Goal: Information Seeking & Learning: Learn about a topic

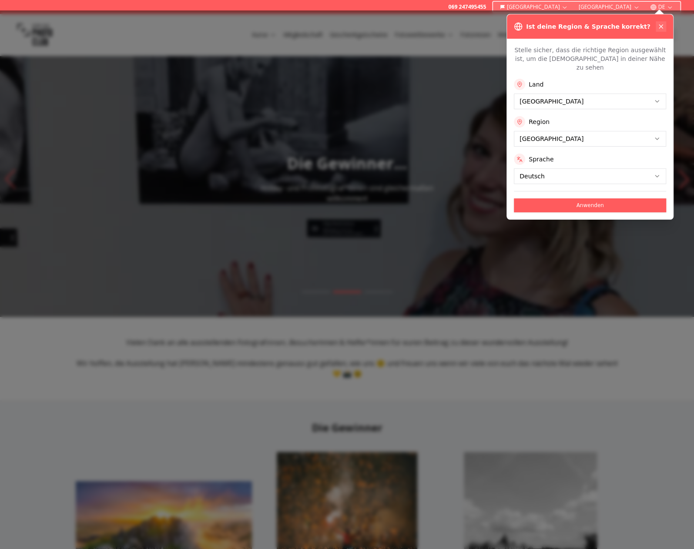
click at [661, 27] on icon at bounding box center [661, 26] width 7 height 7
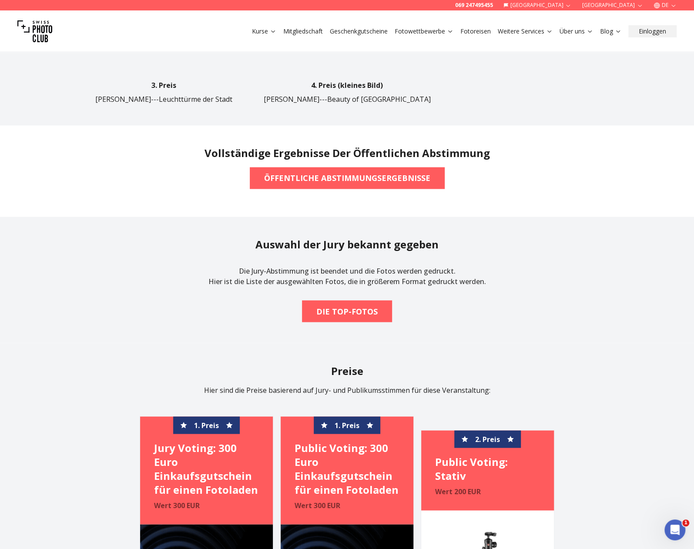
scroll to position [784, 0]
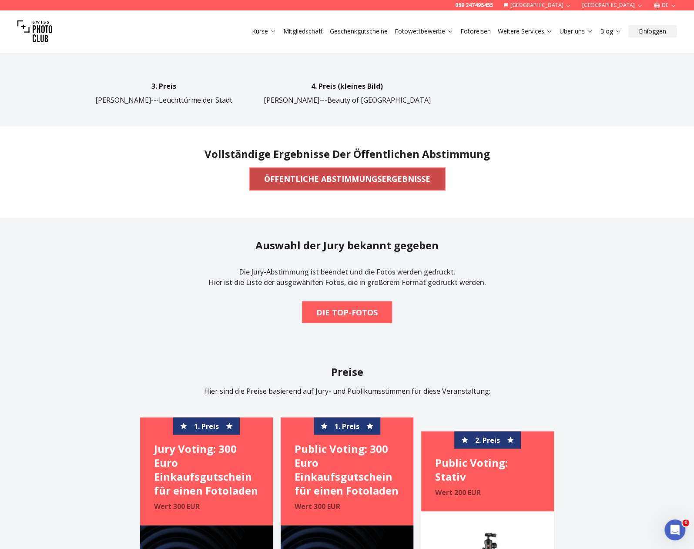
click at [325, 173] on b "ÖFFENTLICHE ABSTIMMUNGSERGEBNISSE" at bounding box center [347, 179] width 166 height 12
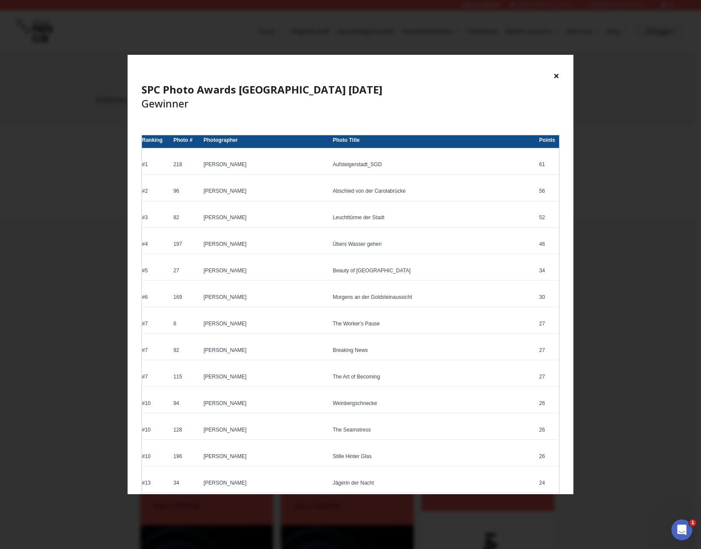
click at [556, 74] on button "×" at bounding box center [556, 76] width 6 height 14
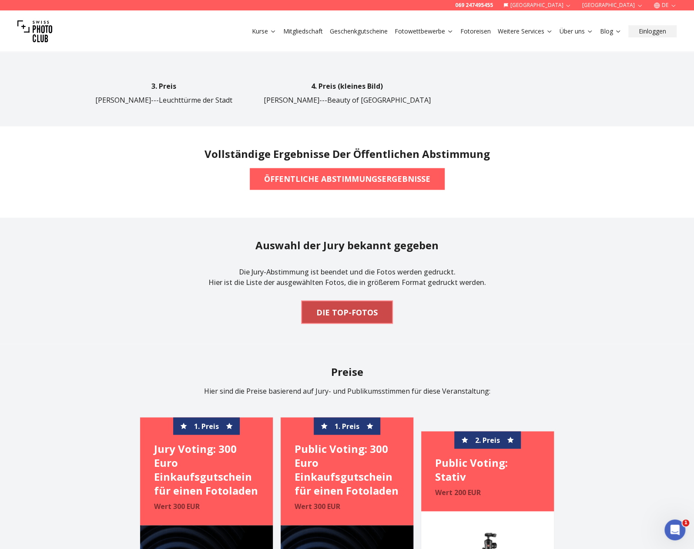
click at [365, 306] on b "DIE TOP-FOTOS" at bounding box center [346, 312] width 61 height 12
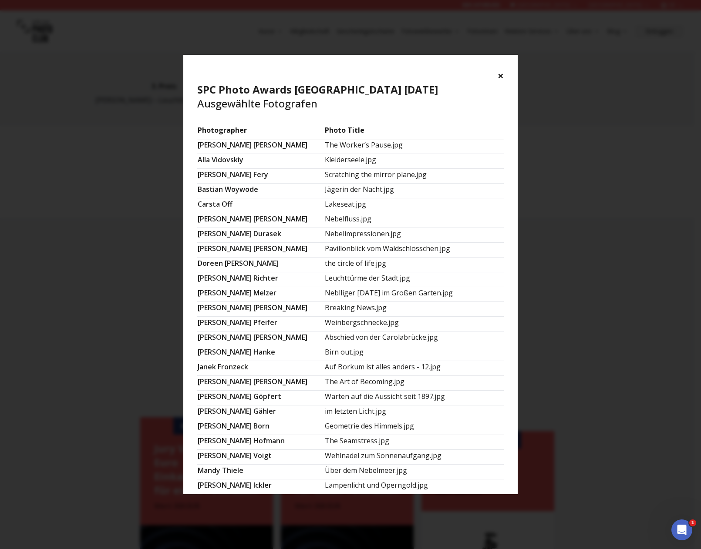
click at [499, 73] on button "×" at bounding box center [501, 76] width 6 height 14
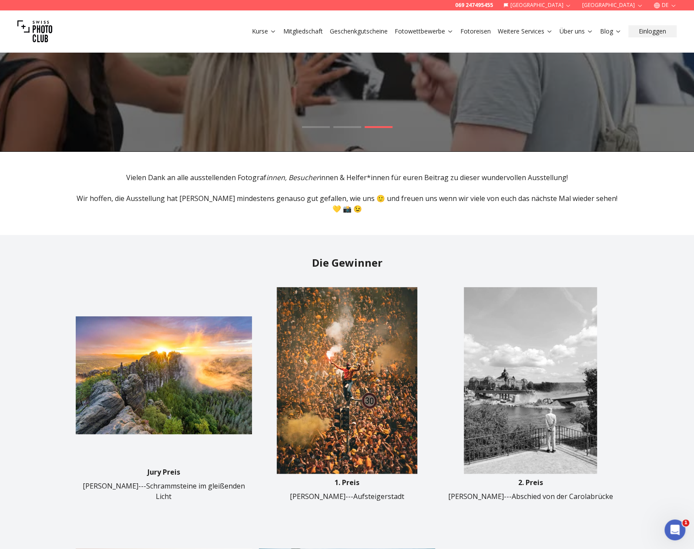
scroll to position [0, 0]
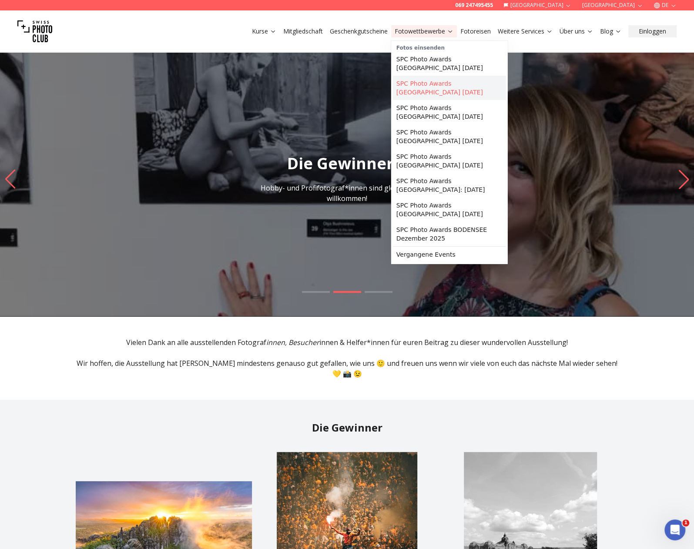
click at [429, 78] on link "SPC Photo Awards [GEOGRAPHIC_DATA] [DATE]" at bounding box center [449, 88] width 113 height 24
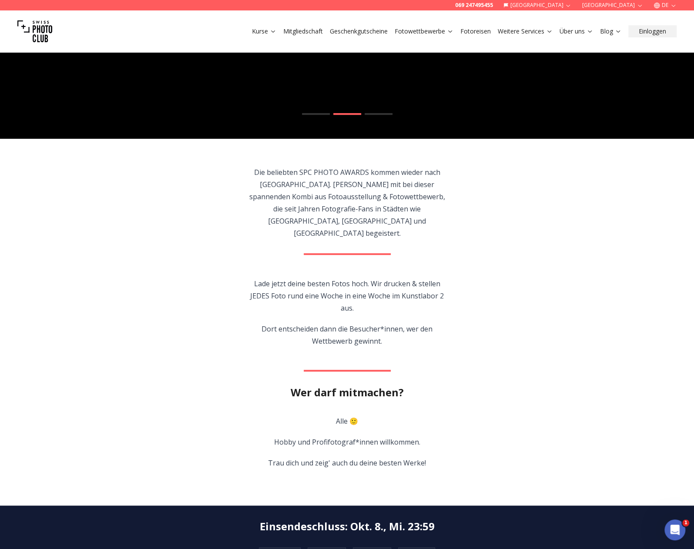
scroll to position [261, 0]
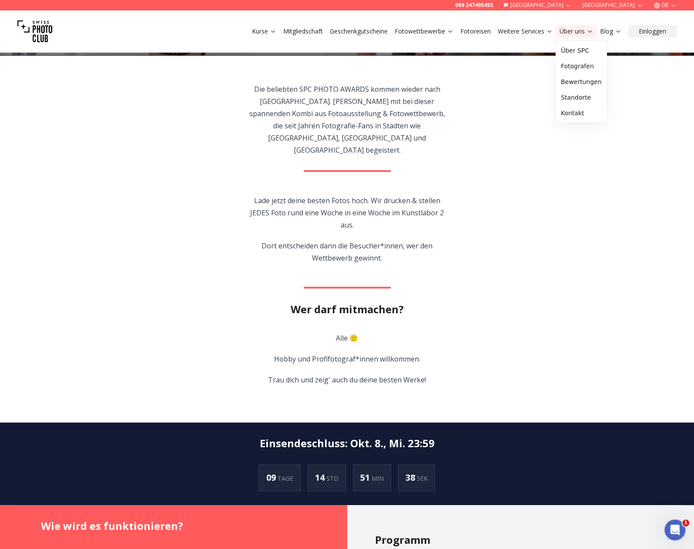
click at [574, 32] on link "Über uns" at bounding box center [577, 31] width 34 height 9
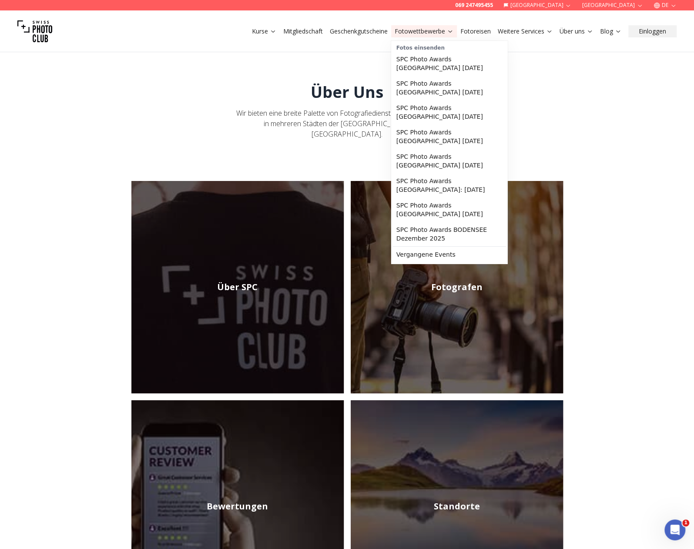
click at [414, 29] on link "Fotowettbewerbe" at bounding box center [424, 31] width 59 height 9
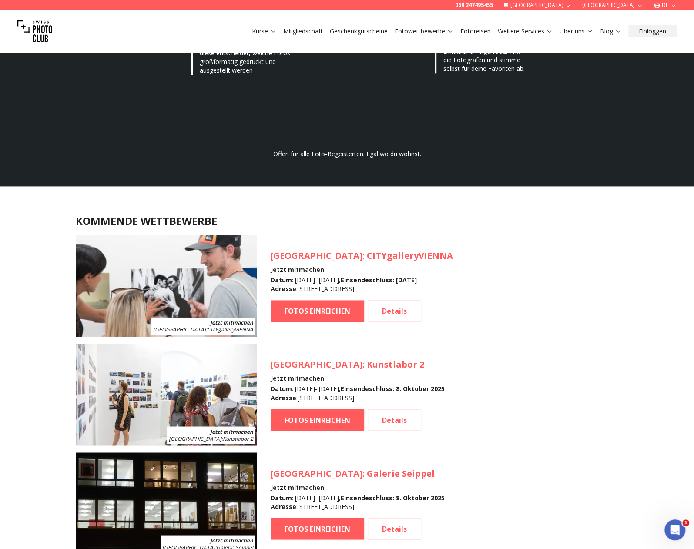
scroll to position [697, 0]
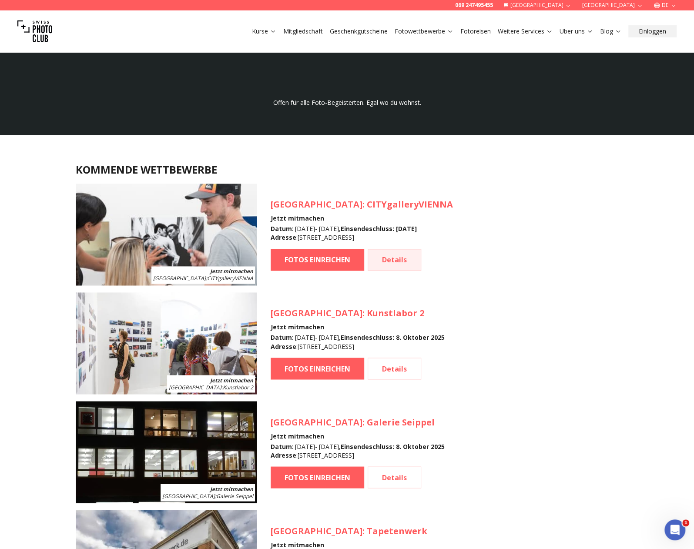
click at [399, 262] on link "Details" at bounding box center [395, 260] width 54 height 22
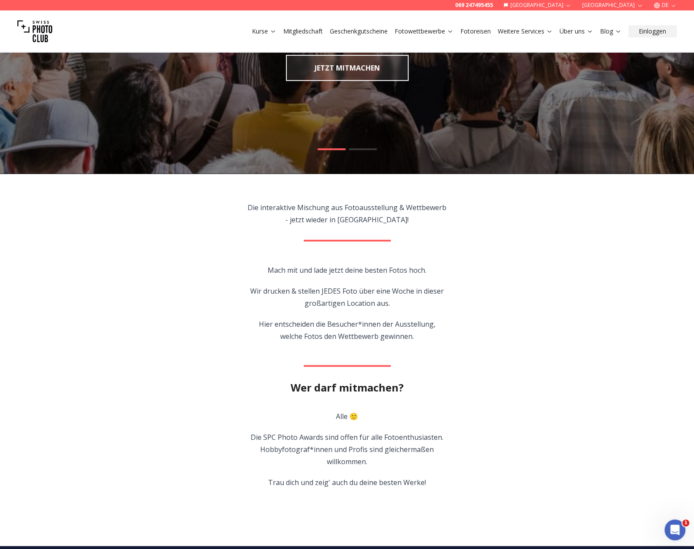
scroll to position [174, 0]
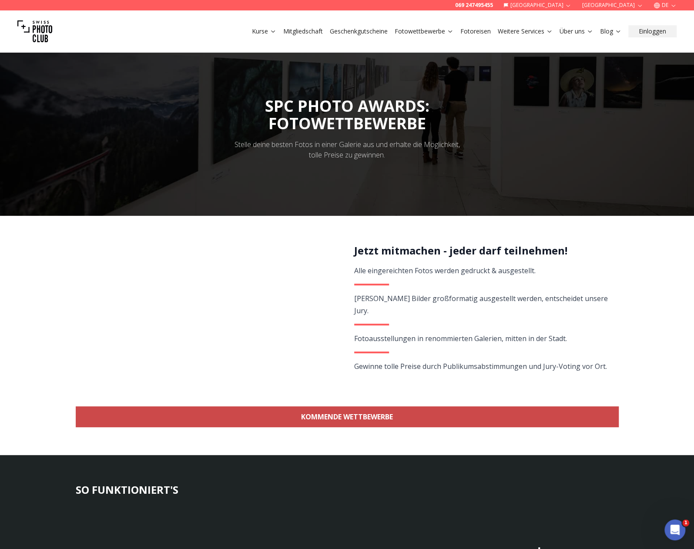
click at [329, 415] on link "KOMMENDE WETTBEWERBE" at bounding box center [347, 417] width 543 height 21
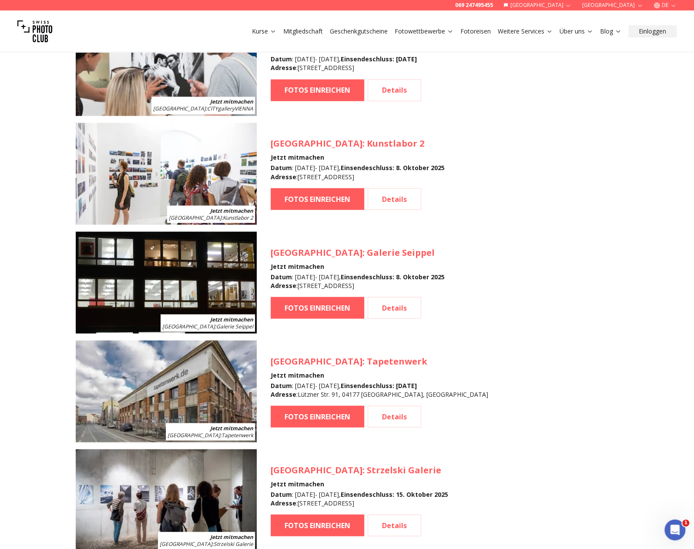
scroll to position [863, 0]
